Goal: Information Seeking & Learning: Learn about a topic

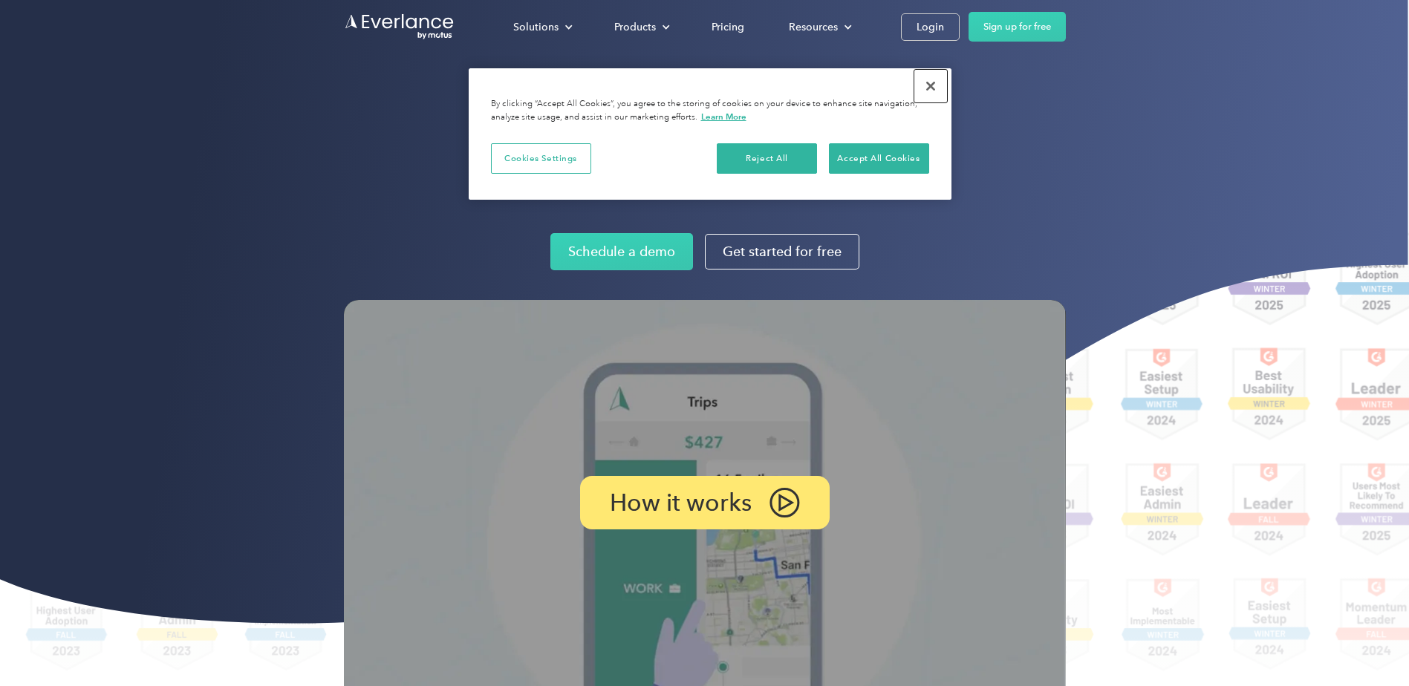
click at [934, 79] on button "Close" at bounding box center [930, 86] width 33 height 33
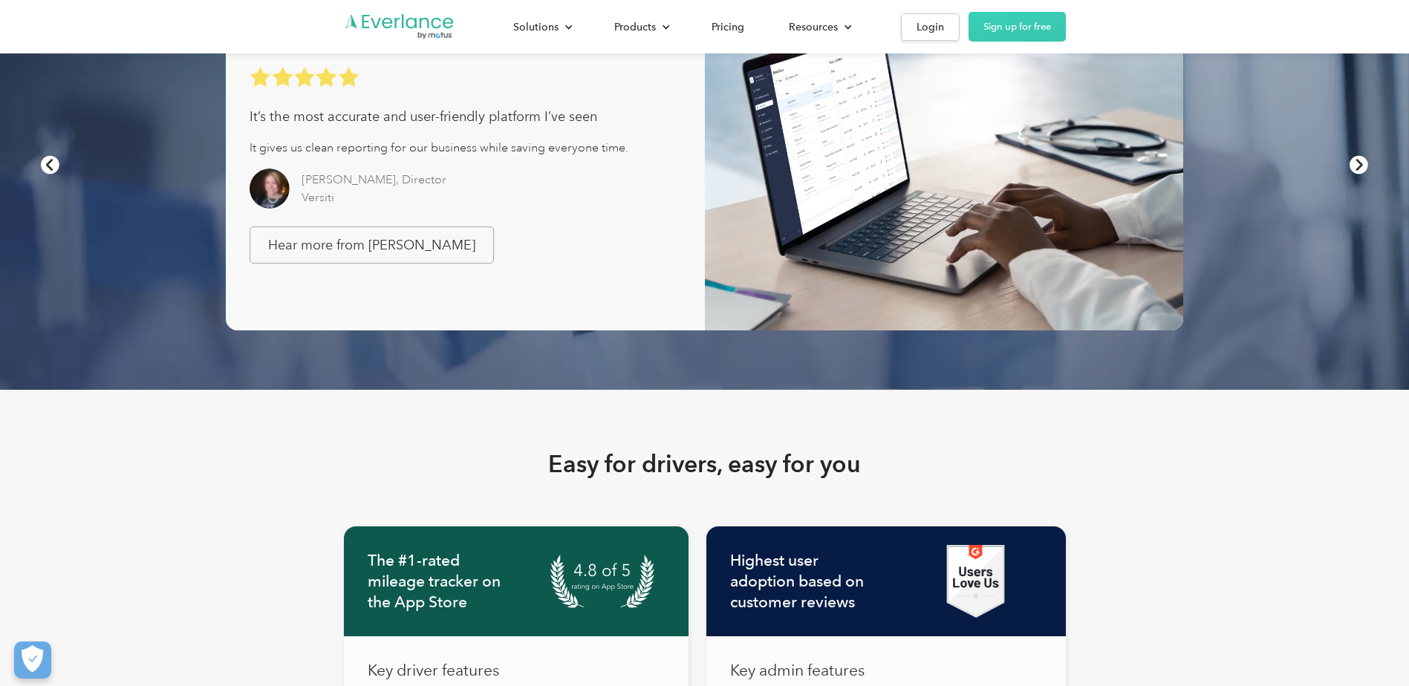
scroll to position [965, 0]
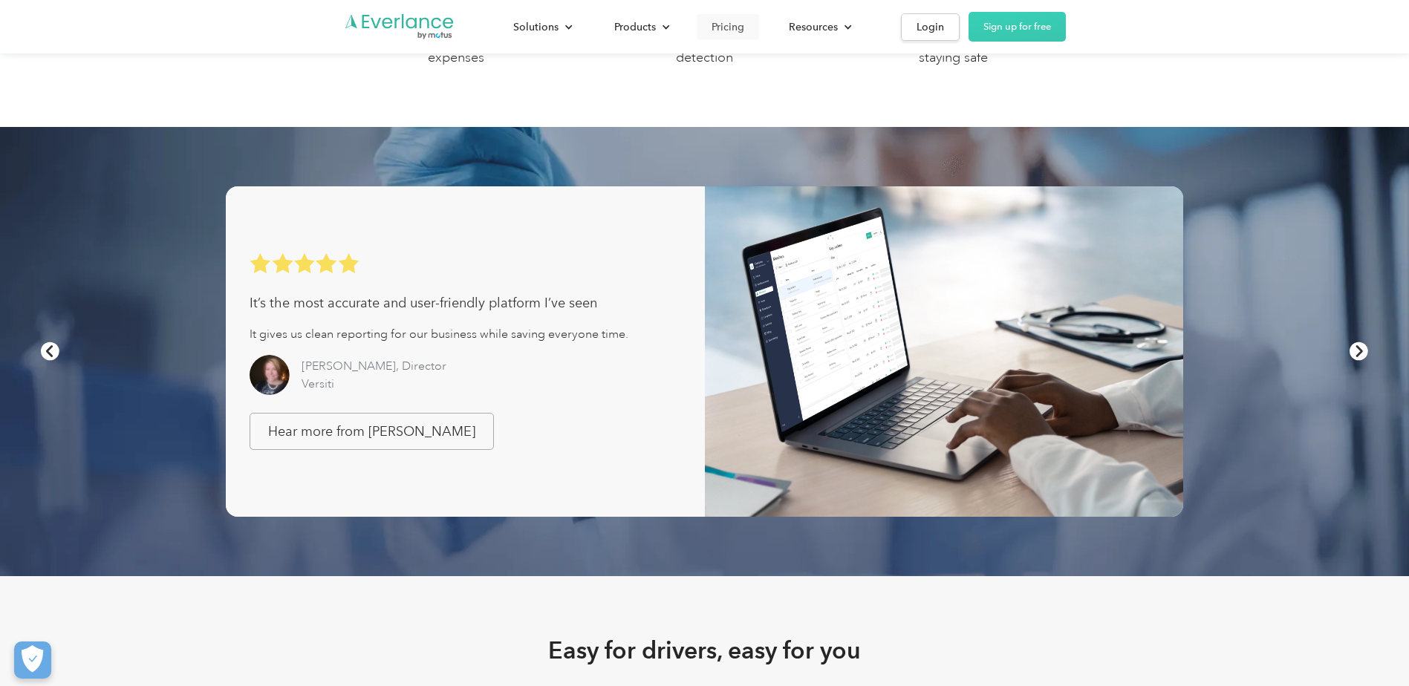
click at [719, 27] on div "Pricing" at bounding box center [727, 27] width 33 height 19
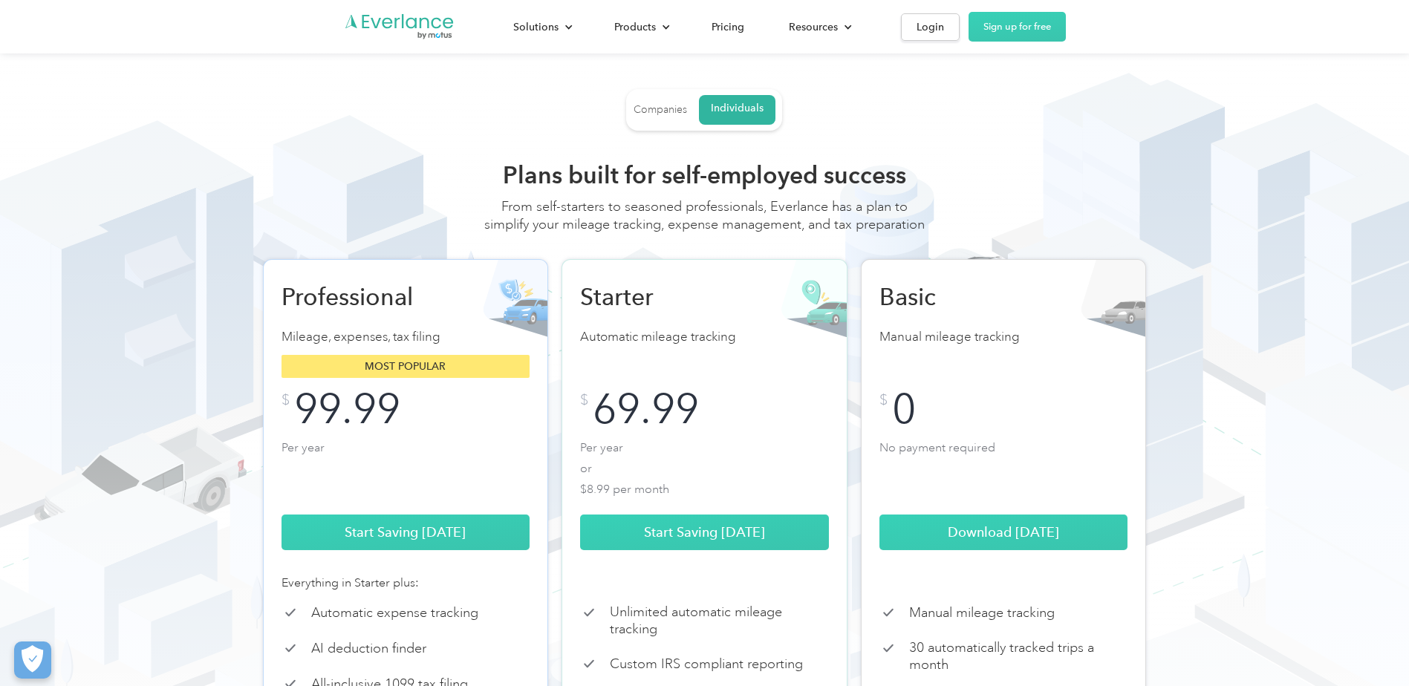
click at [645, 114] on div "Companies" at bounding box center [659, 109] width 53 height 13
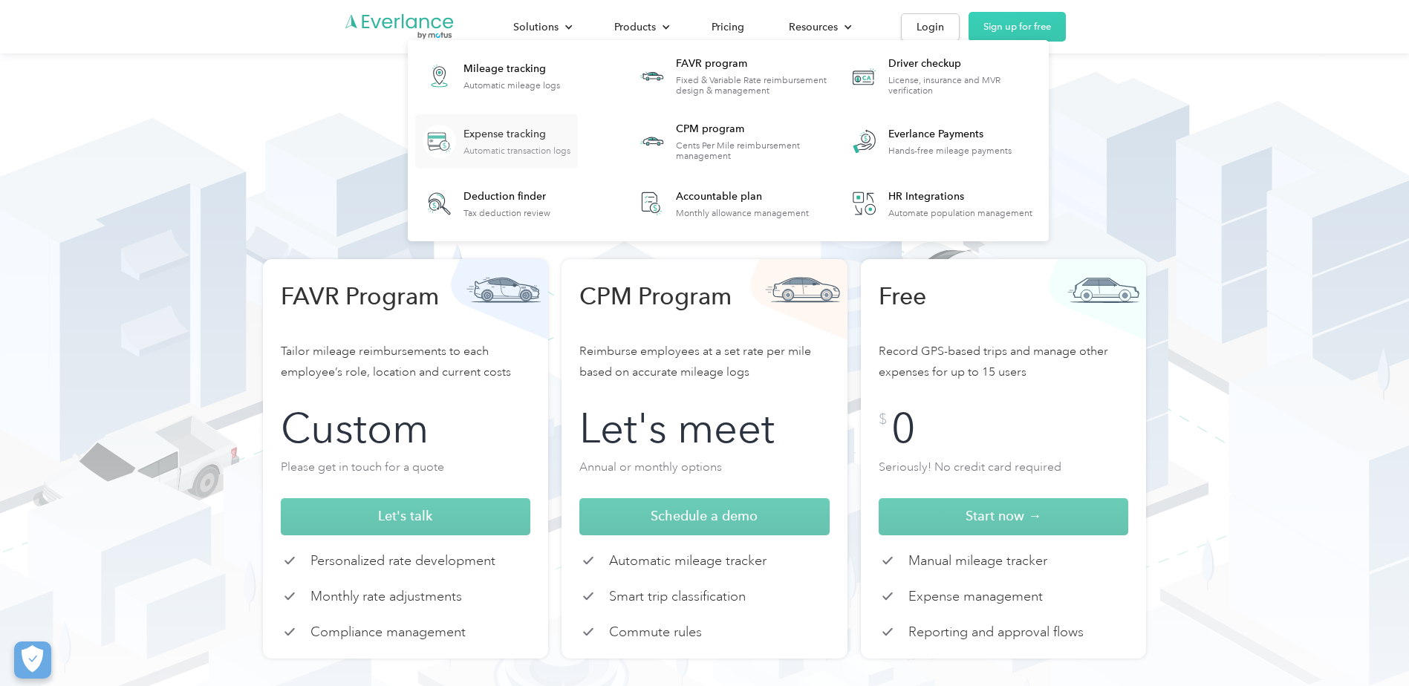
click at [480, 139] on div "Expense tracking" at bounding box center [516, 134] width 107 height 15
